Goal: Information Seeking & Learning: Learn about a topic

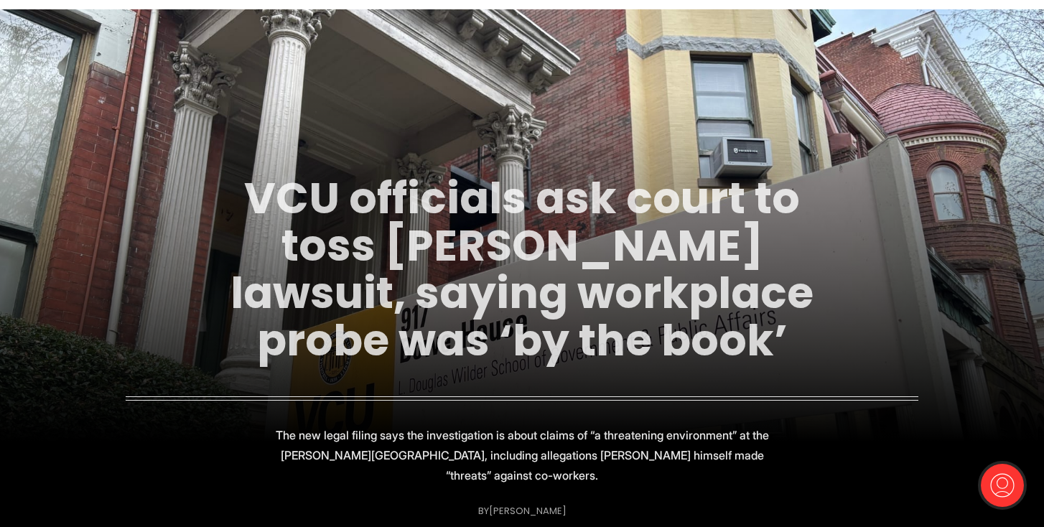
scroll to position [88, 0]
click at [549, 244] on link "VCU officials ask court to toss [PERSON_NAME] lawsuit, saying workplace probe w…" at bounding box center [521, 269] width 583 height 202
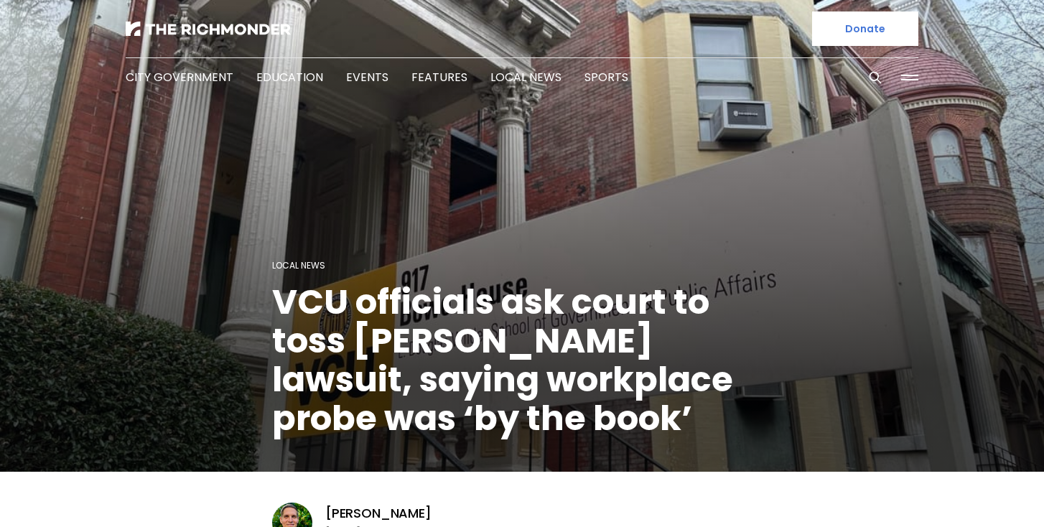
click at [544, 230] on figcaption "Local News VCU officials ask court to toss [PERSON_NAME] lawsuit, saying workpl…" at bounding box center [522, 237] width 1044 height 469
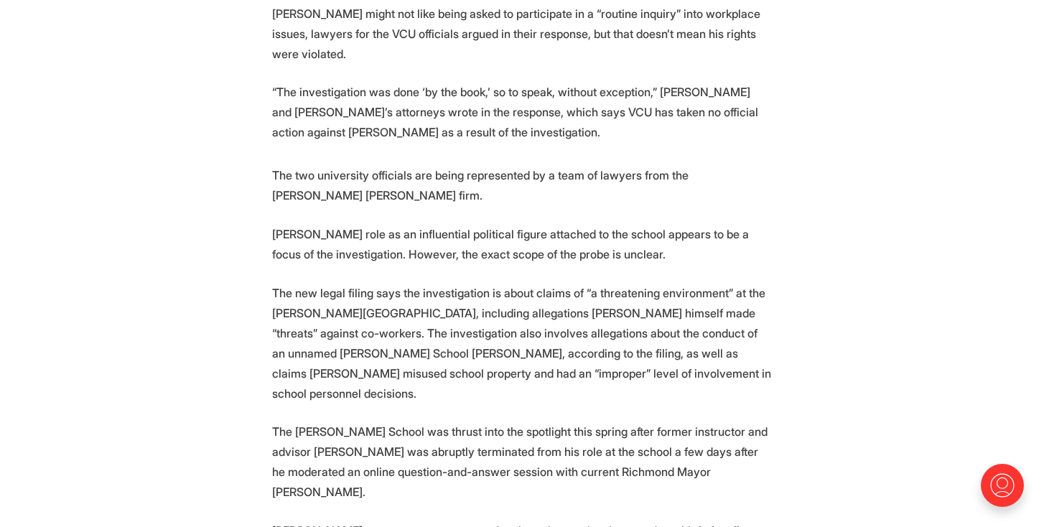
scroll to position [1328, 0]
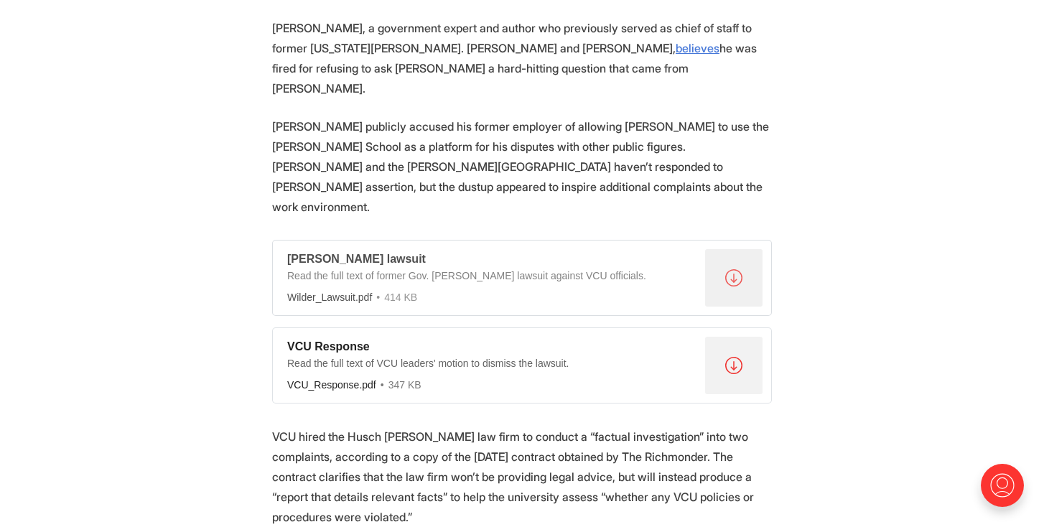
click at [406, 269] on div "Read the full text of former Gov. [PERSON_NAME] lawsuit against VCU officials." at bounding box center [493, 278] width 412 height 18
click at [430, 340] on div "VCU Response" at bounding box center [493, 347] width 412 height 15
click at [478, 123] on p "Leighty publicly accused his former employer of allowing Wilder to use the Wild…" at bounding box center [522, 166] width 500 height 101
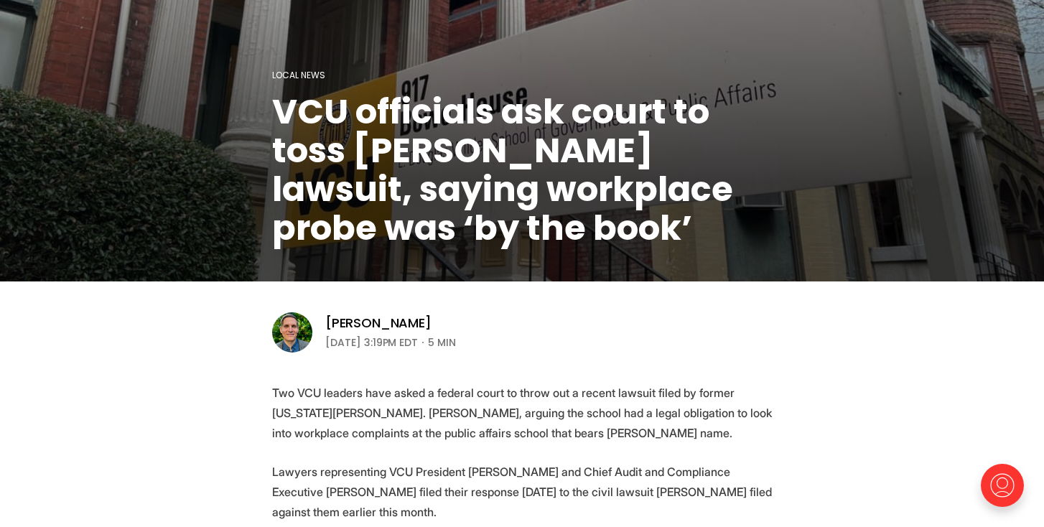
scroll to position [0, 0]
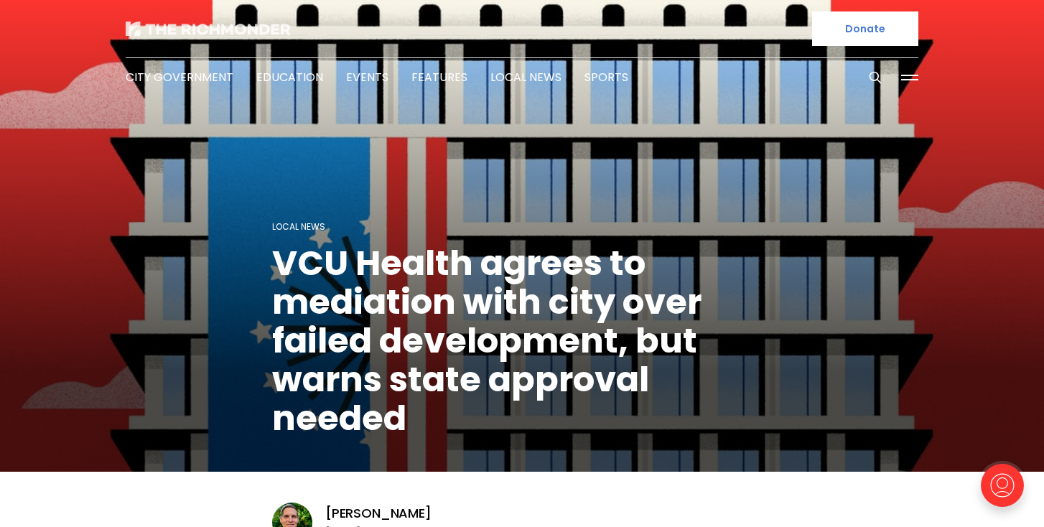
click at [223, 29] on img at bounding box center [208, 29] width 165 height 14
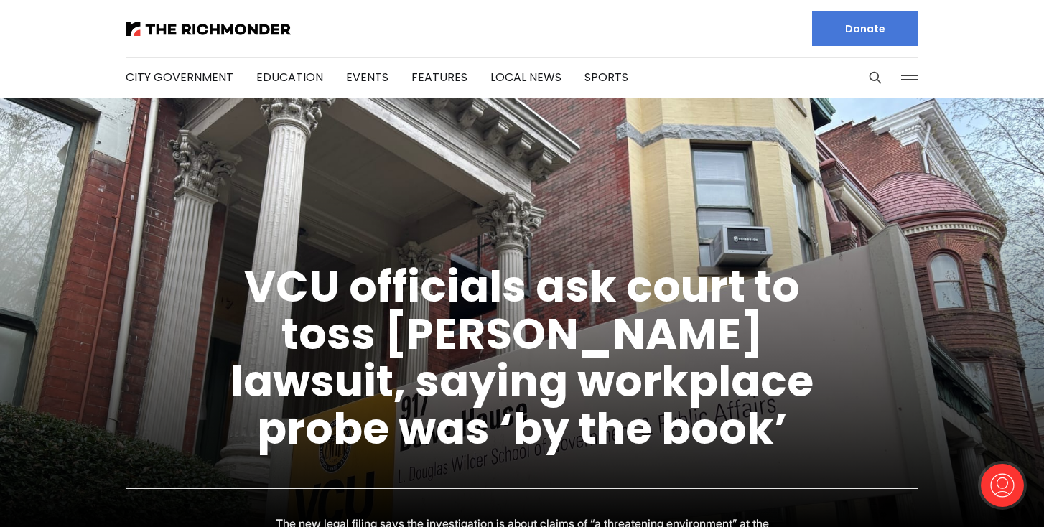
scroll to position [55, 0]
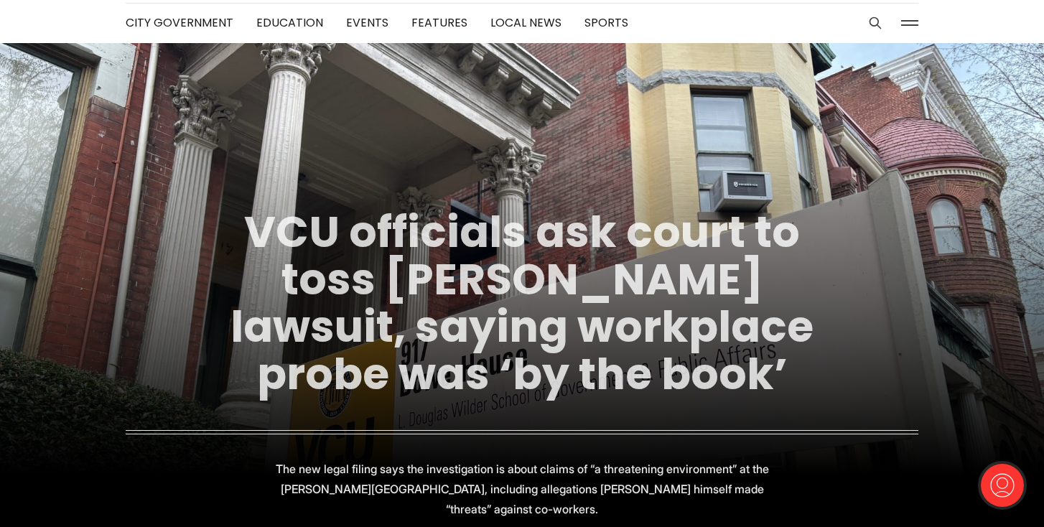
click at [457, 255] on link "VCU officials ask court to toss [PERSON_NAME] lawsuit, saying workplace probe w…" at bounding box center [521, 303] width 583 height 202
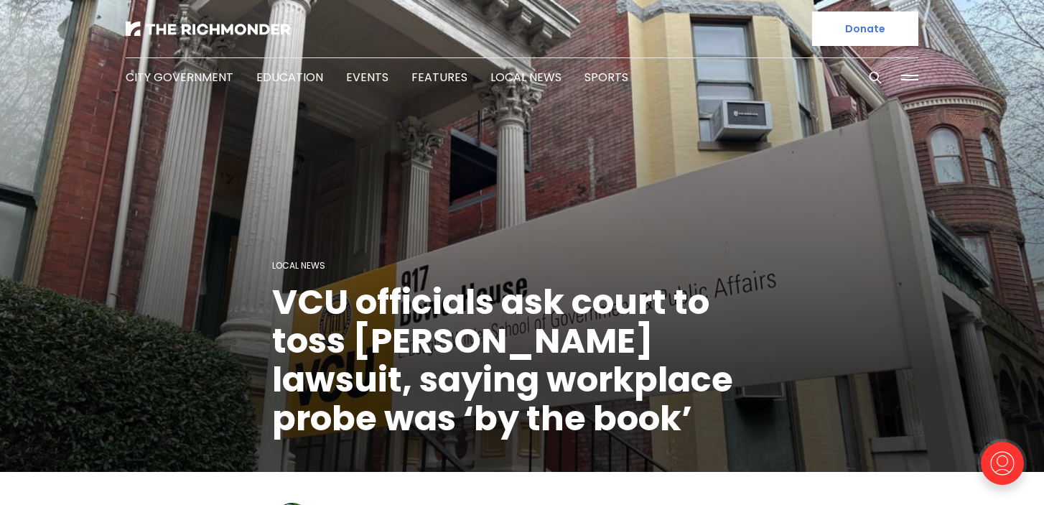
scroll to position [2004, 0]
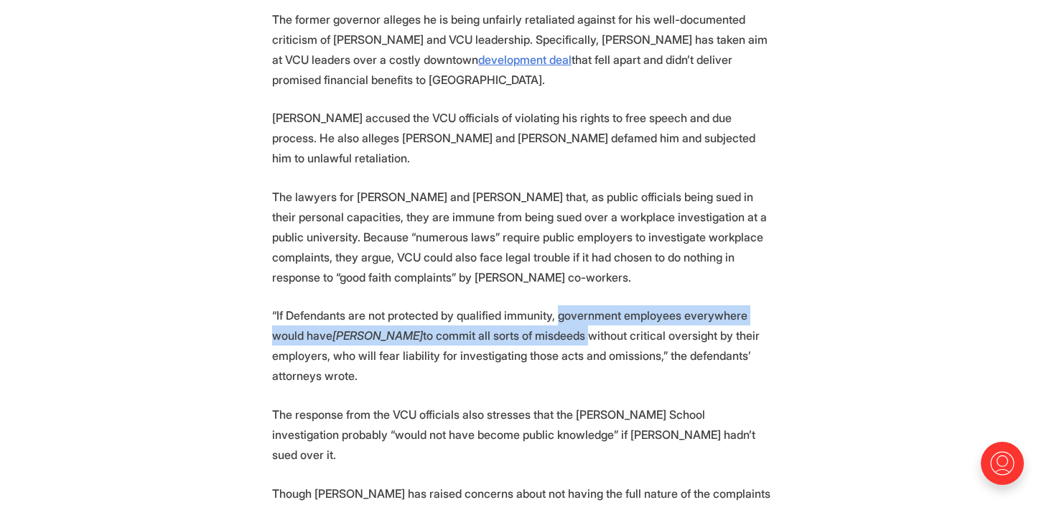
drag, startPoint x: 576, startPoint y: 235, endPoint x: 586, endPoint y: 254, distance: 21.2
click at [586, 305] on p "“If Defendants are not protected by qualified immunity, government employees ev…" at bounding box center [522, 345] width 500 height 80
copy p "government employees everywhere would have carte blanche to commit all sorts of…"
